Goal: Find specific page/section: Find specific page/section

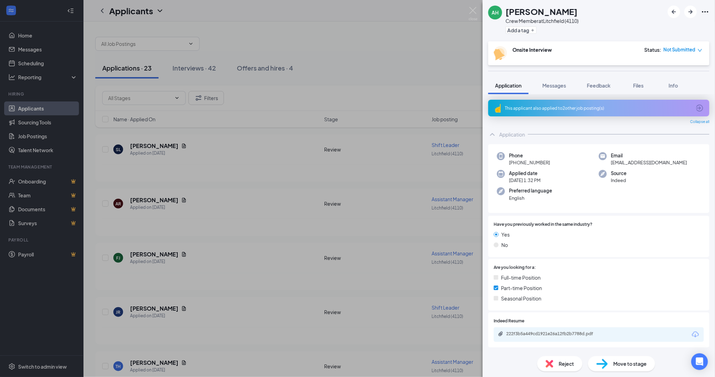
click at [195, 69] on div "[PERSON_NAME] Crew Member at [GEOGRAPHIC_DATA] (4110) Add a tag Onsite Intervie…" at bounding box center [357, 188] width 715 height 377
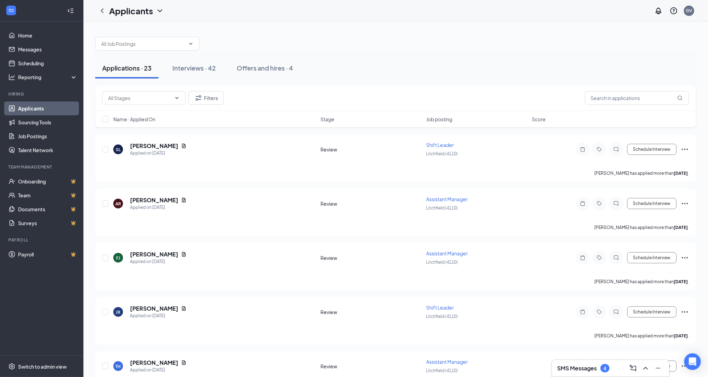
click at [195, 69] on div "Interviews · 42" at bounding box center [193, 68] width 43 height 9
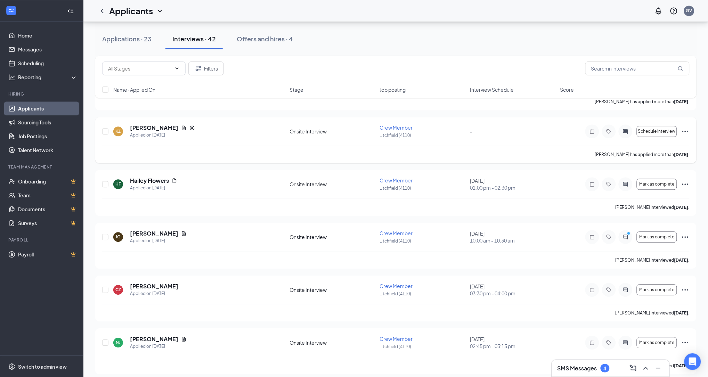
scroll to position [502, 0]
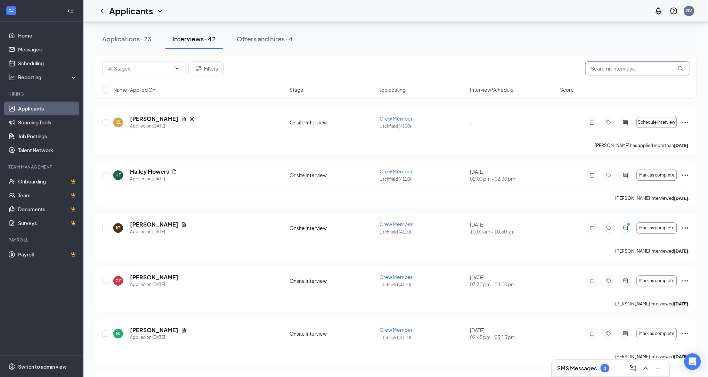
click at [650, 71] on input "text" at bounding box center [638, 69] width 104 height 14
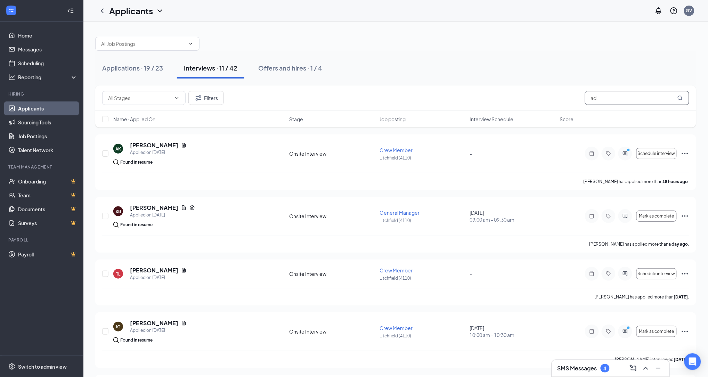
type input "a"
click at [294, 65] on button "Offers and hires · 1 / 4" at bounding box center [290, 68] width 78 height 21
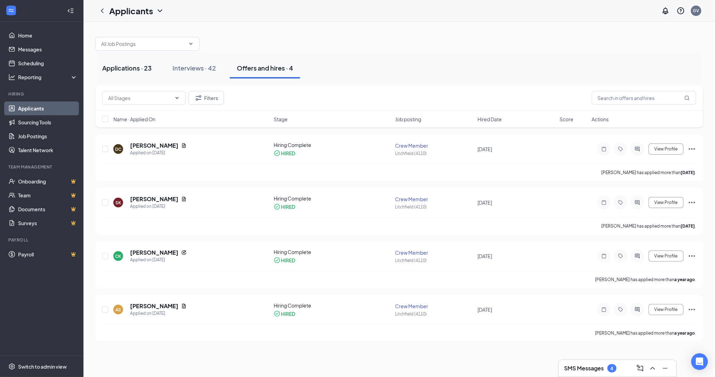
click at [137, 66] on div "Applications · 23" at bounding box center [126, 68] width 49 height 9
